Goal: Find specific page/section: Find specific page/section

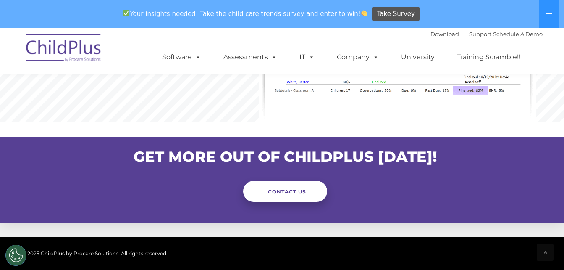
scroll to position [767, 0]
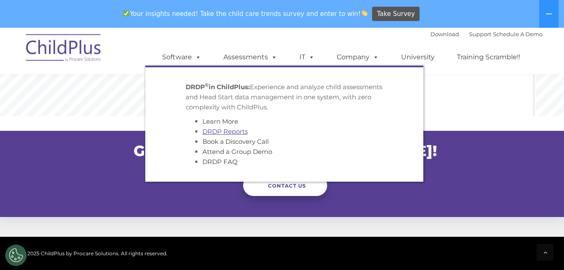
click at [224, 130] on link "DRDP Reports" at bounding box center [224, 131] width 45 height 8
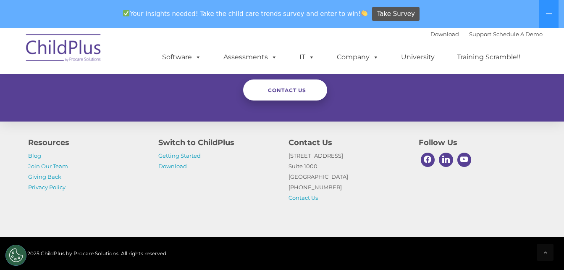
scroll to position [893, 0]
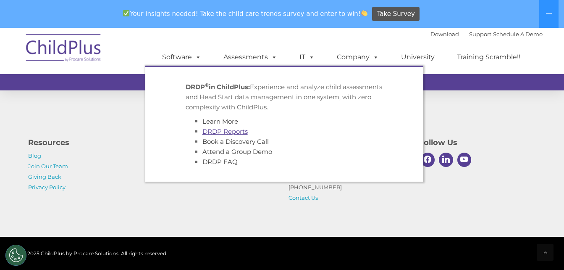
click at [222, 130] on link "DRDP Reports" at bounding box center [224, 131] width 45 height 8
